Goal: Information Seeking & Learning: Learn about a topic

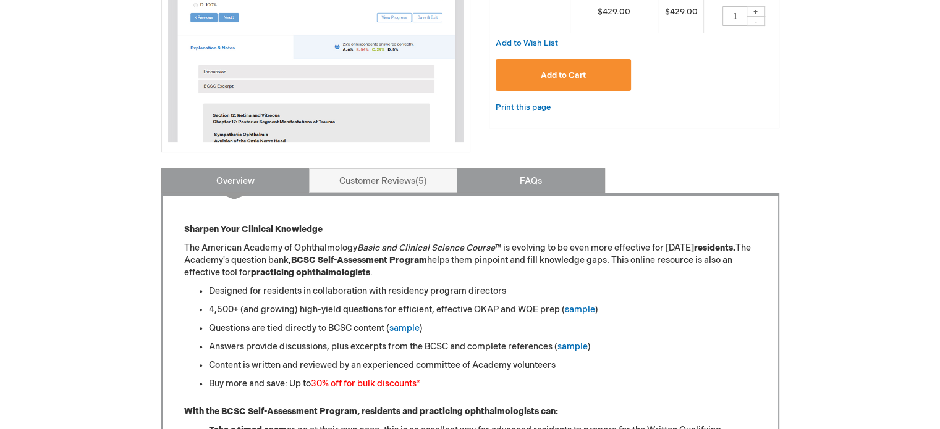
scroll to position [371, 0]
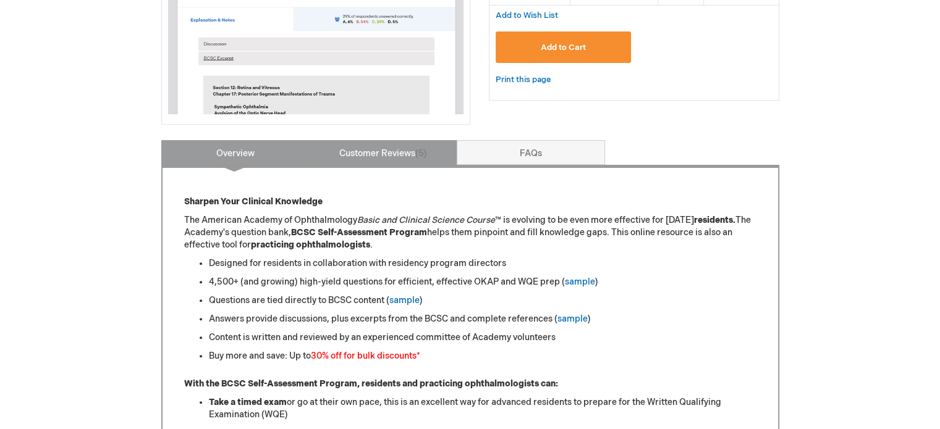
click at [398, 150] on link "Customer Reviews 5" at bounding box center [383, 152] width 148 height 25
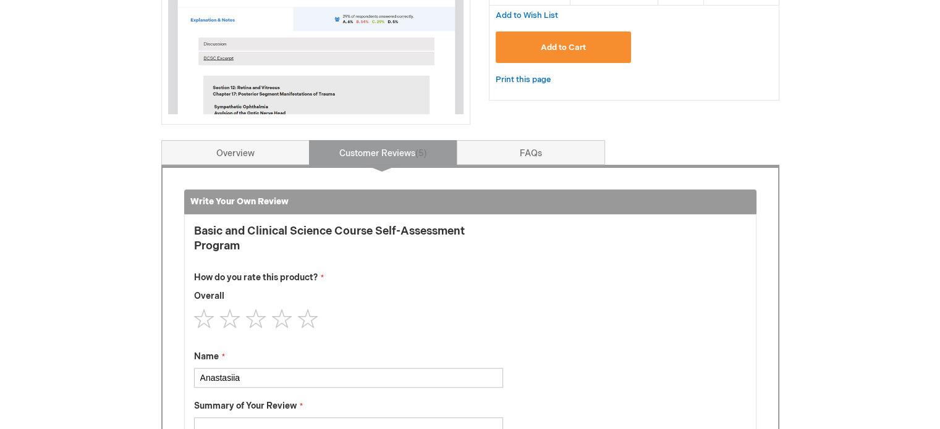
scroll to position [510, 0]
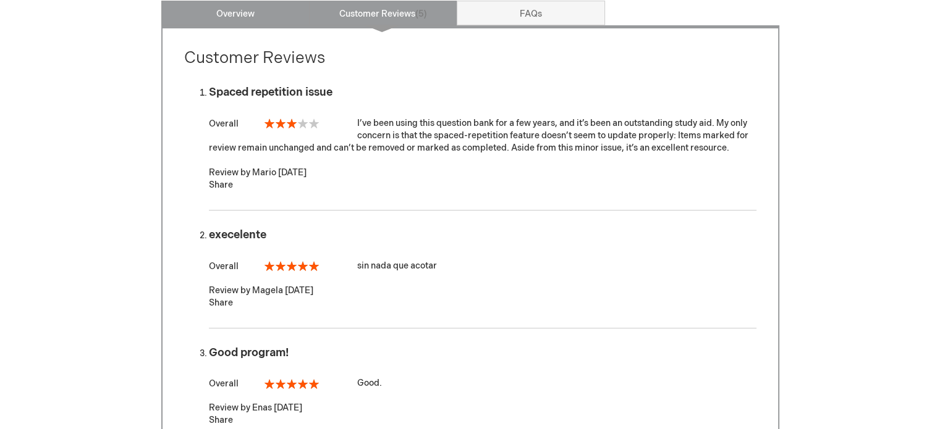
click at [252, 11] on link "Overview" at bounding box center [235, 13] width 148 height 25
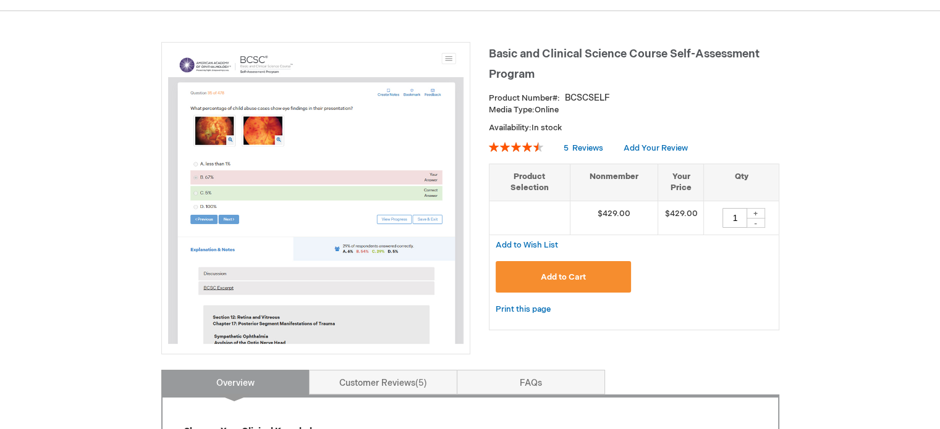
scroll to position [140, 0]
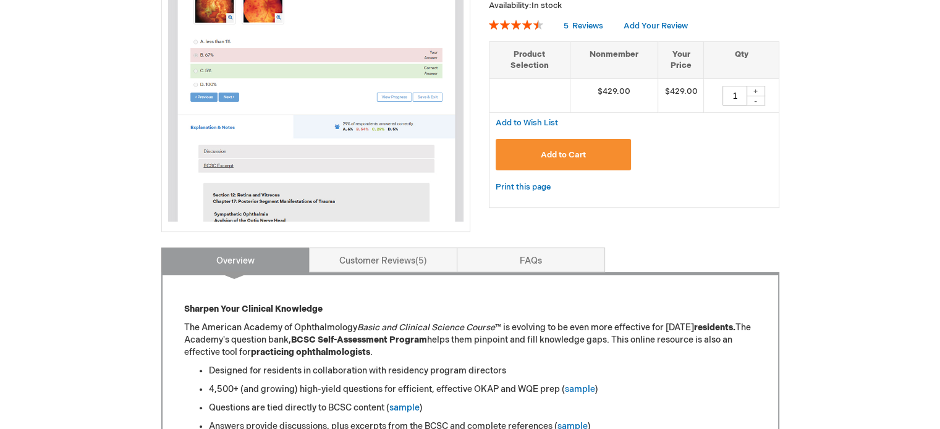
click at [338, 122] on img at bounding box center [315, 73] width 295 height 295
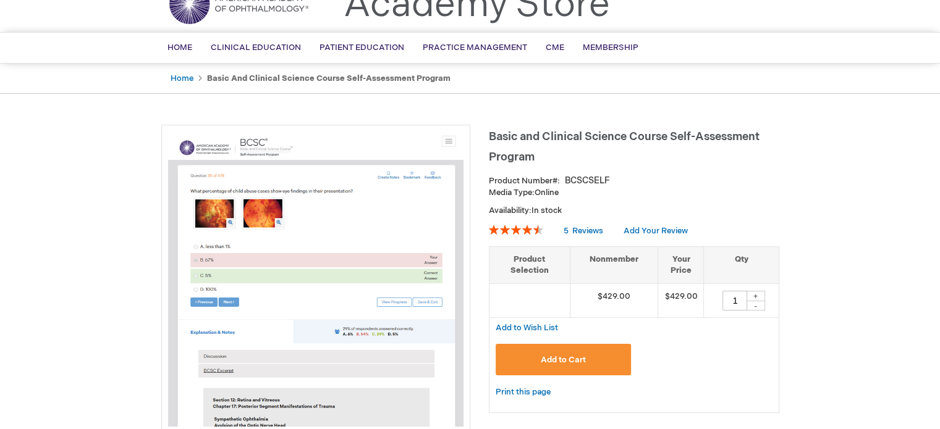
scroll to position [0, 0]
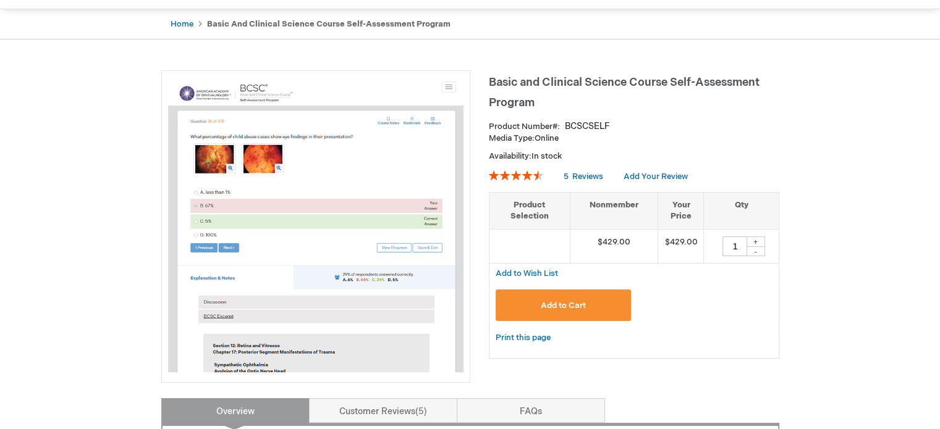
scroll to position [124, 0]
